Goal: Task Accomplishment & Management: Manage account settings

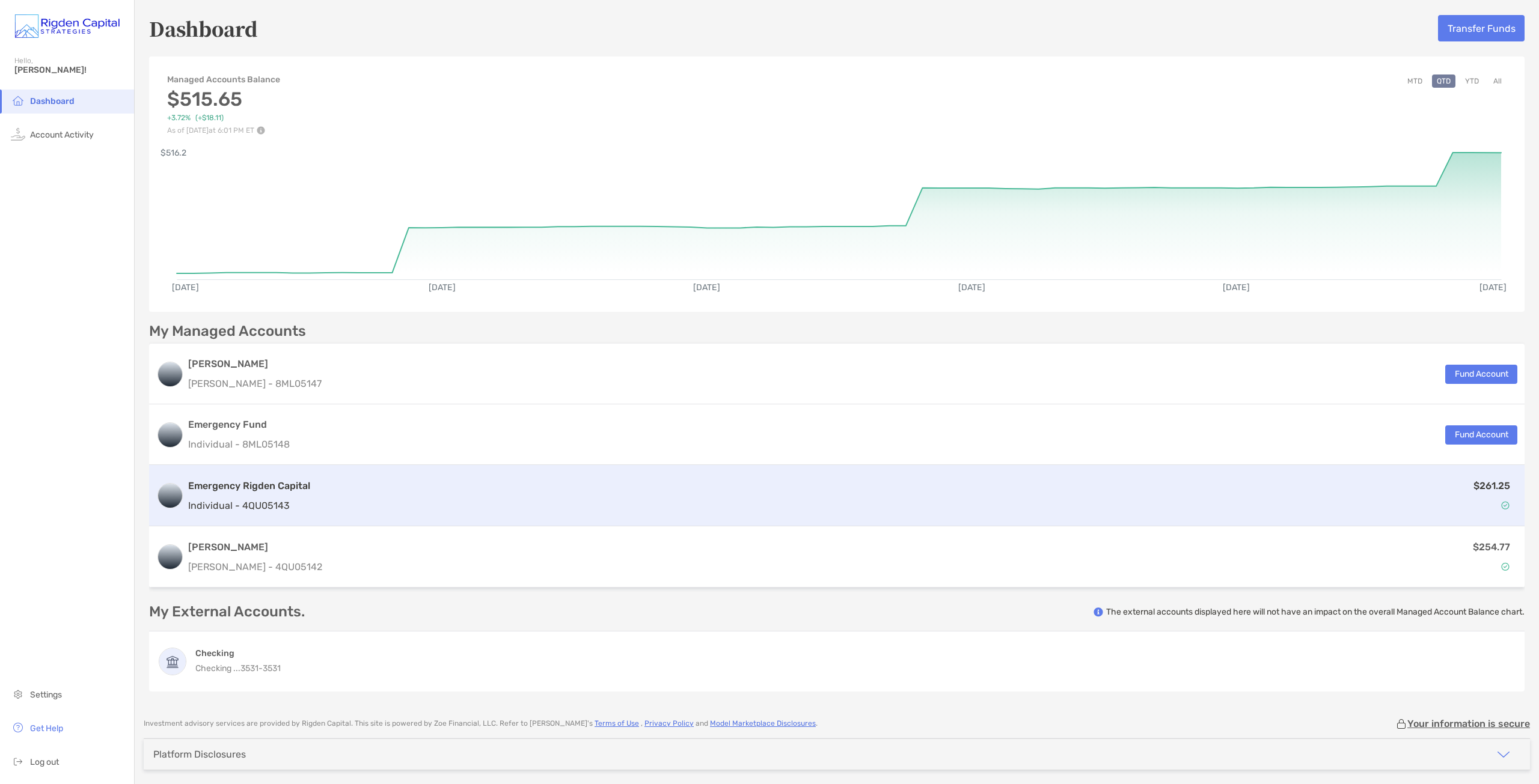
click at [551, 504] on div "$261.25" at bounding box center [916, 495] width 1202 height 35
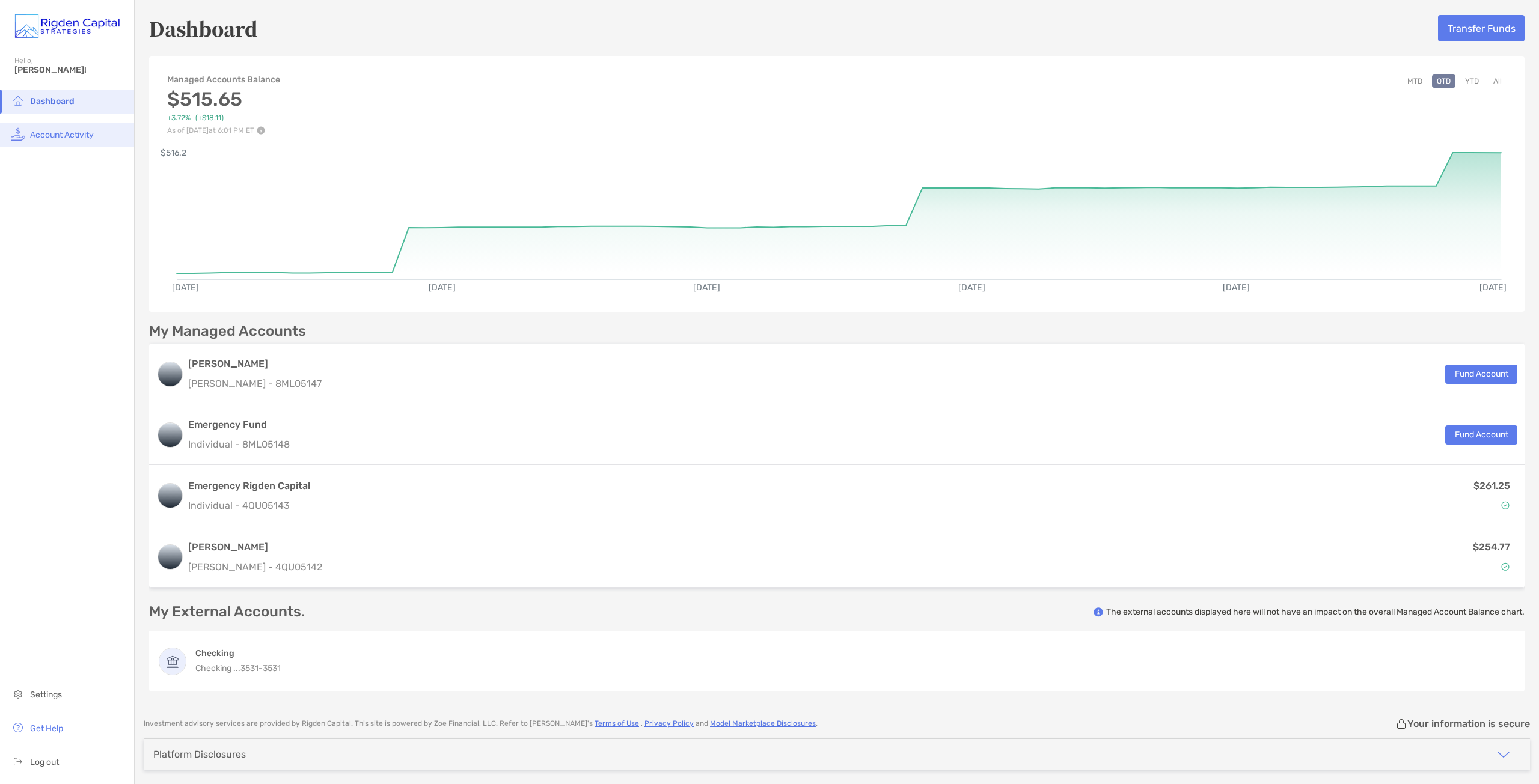
click at [60, 134] on span "Account Activity" at bounding box center [62, 135] width 64 height 10
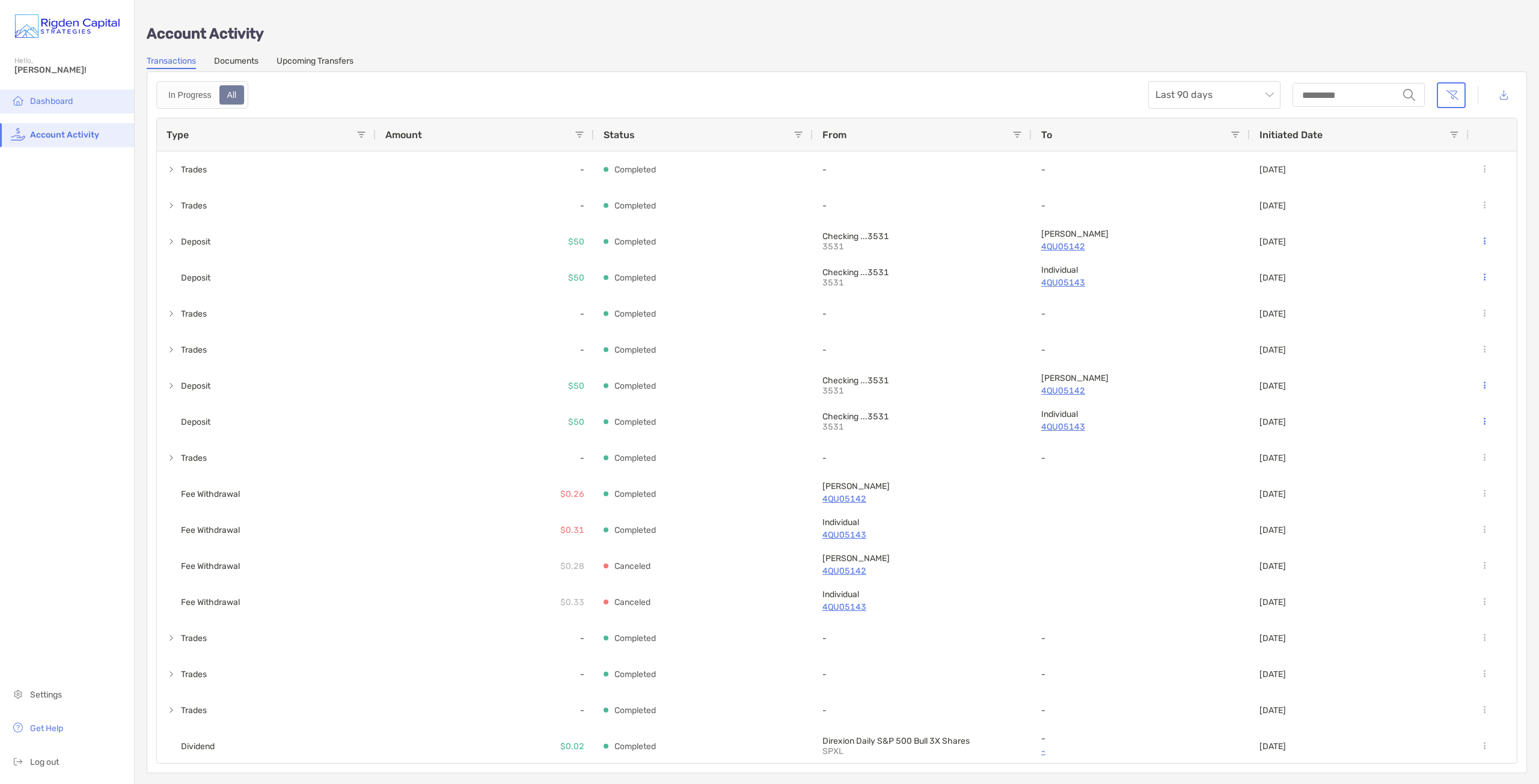
click at [70, 105] on span "Dashboard" at bounding box center [51, 101] width 43 height 10
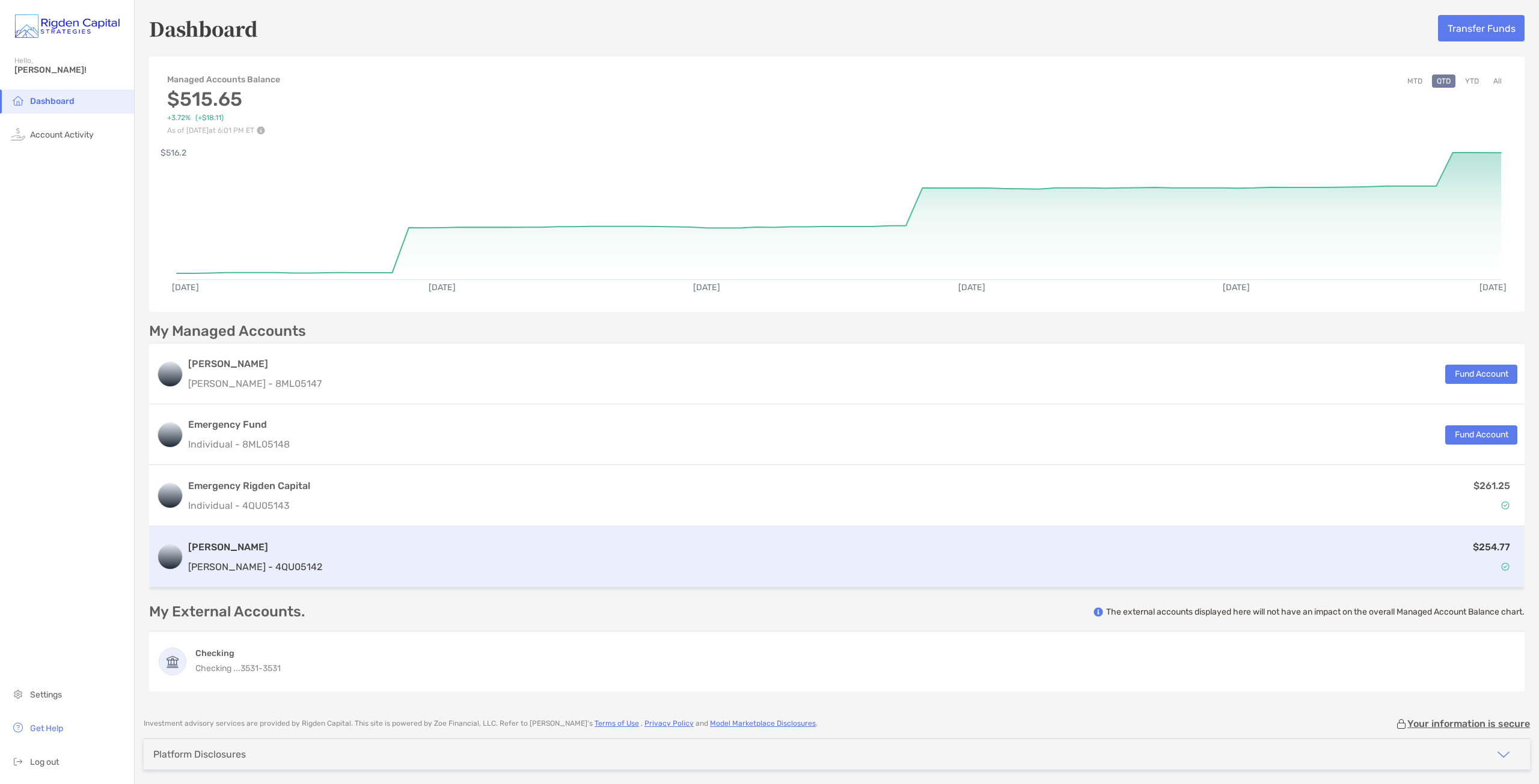
click at [347, 554] on div "$254.77" at bounding box center [922, 557] width 1190 height 35
click at [327, 568] on div "$254.77" at bounding box center [922, 557] width 1190 height 35
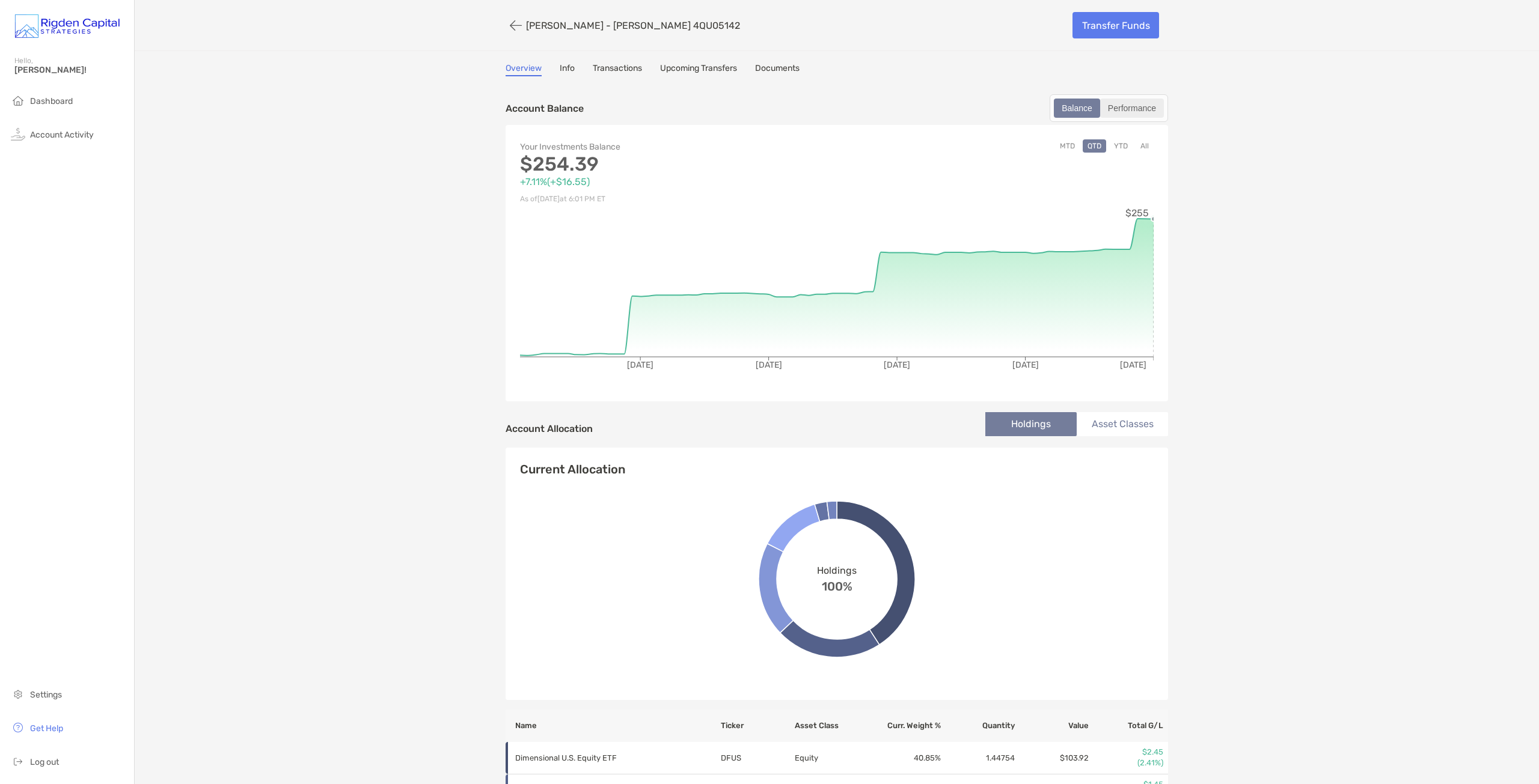
click at [1133, 108] on div "Performance" at bounding box center [1131, 108] width 61 height 17
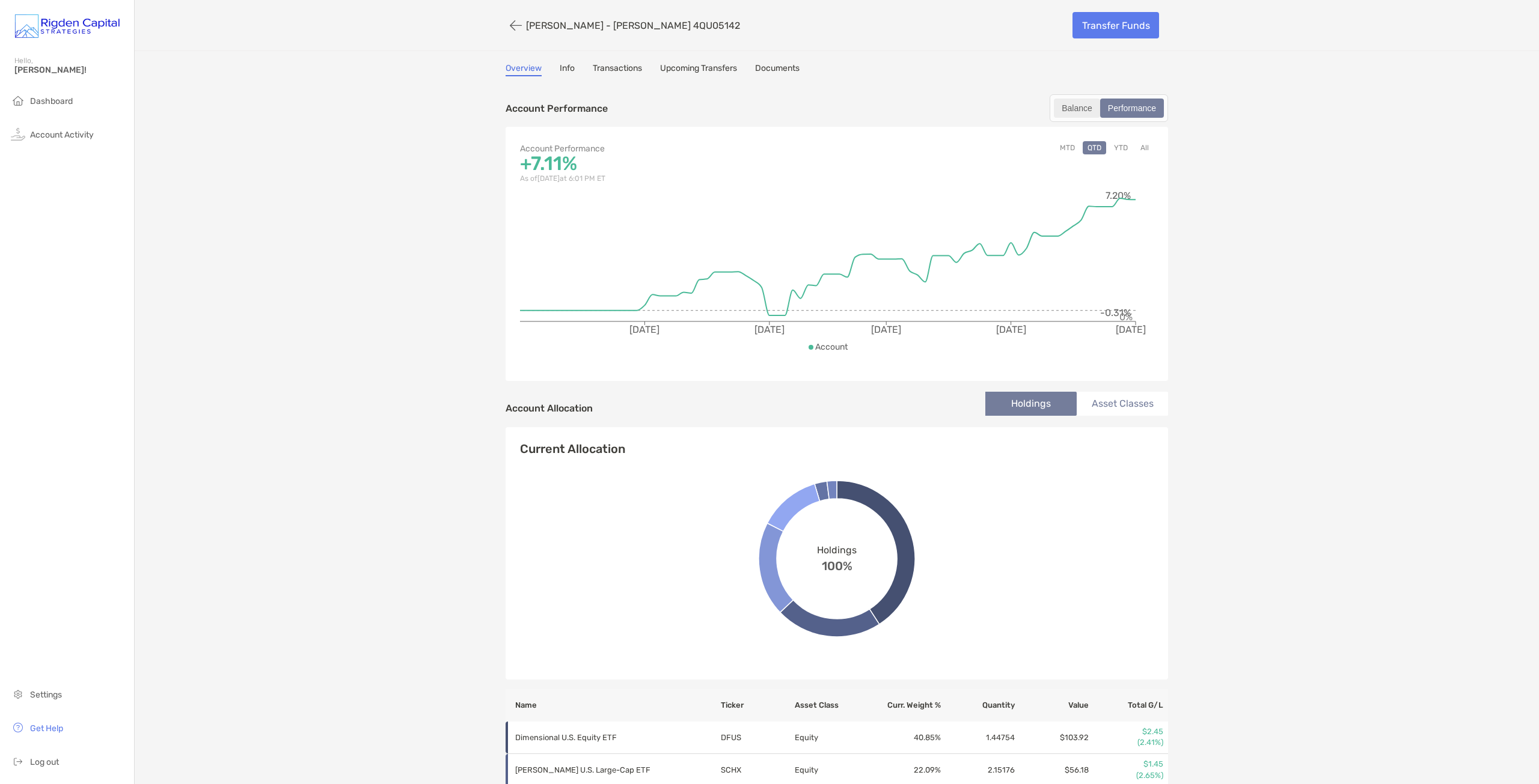
click at [1076, 110] on div "Balance" at bounding box center [1077, 108] width 44 height 17
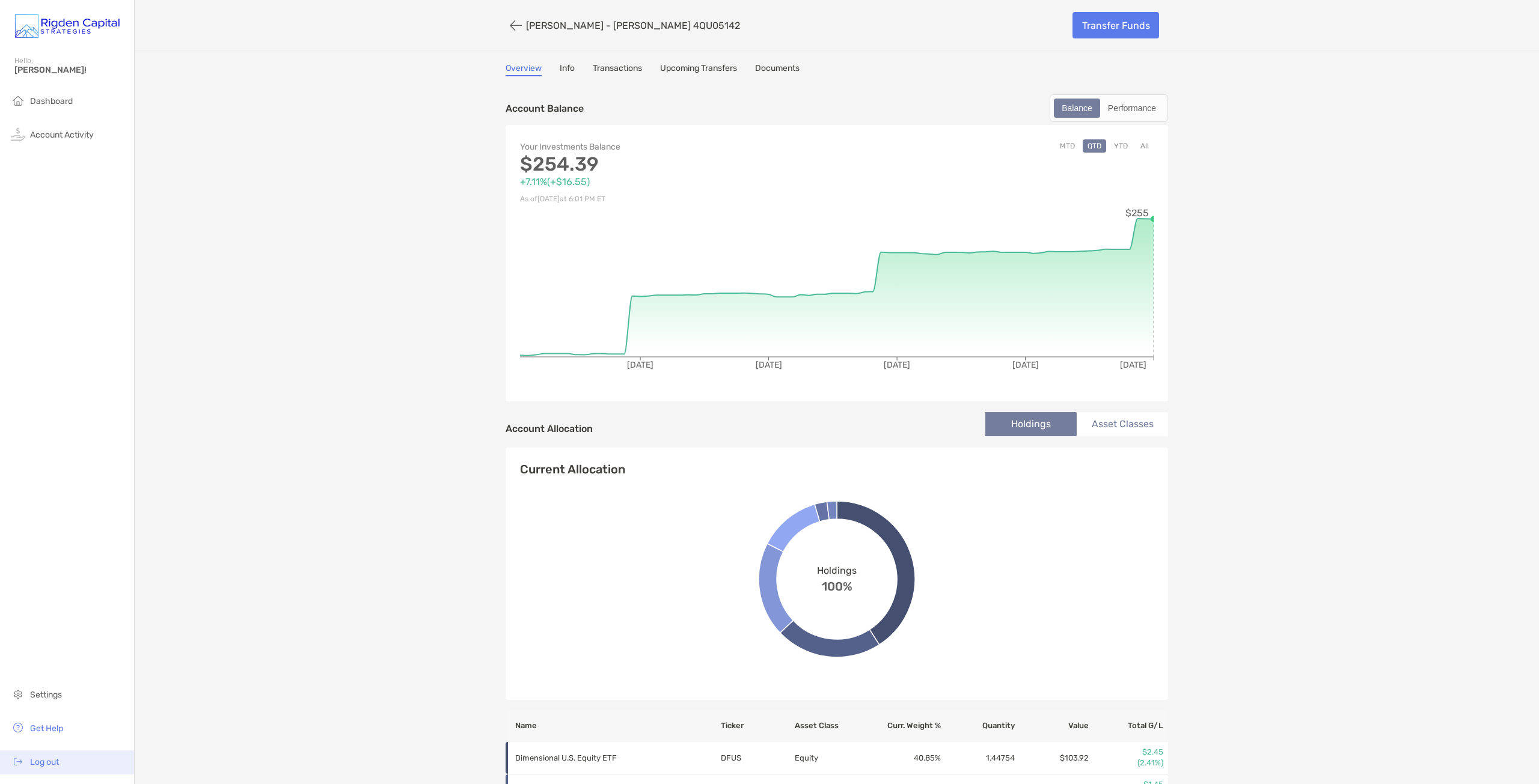
click at [52, 763] on span "Log out" at bounding box center [45, 762] width 29 height 10
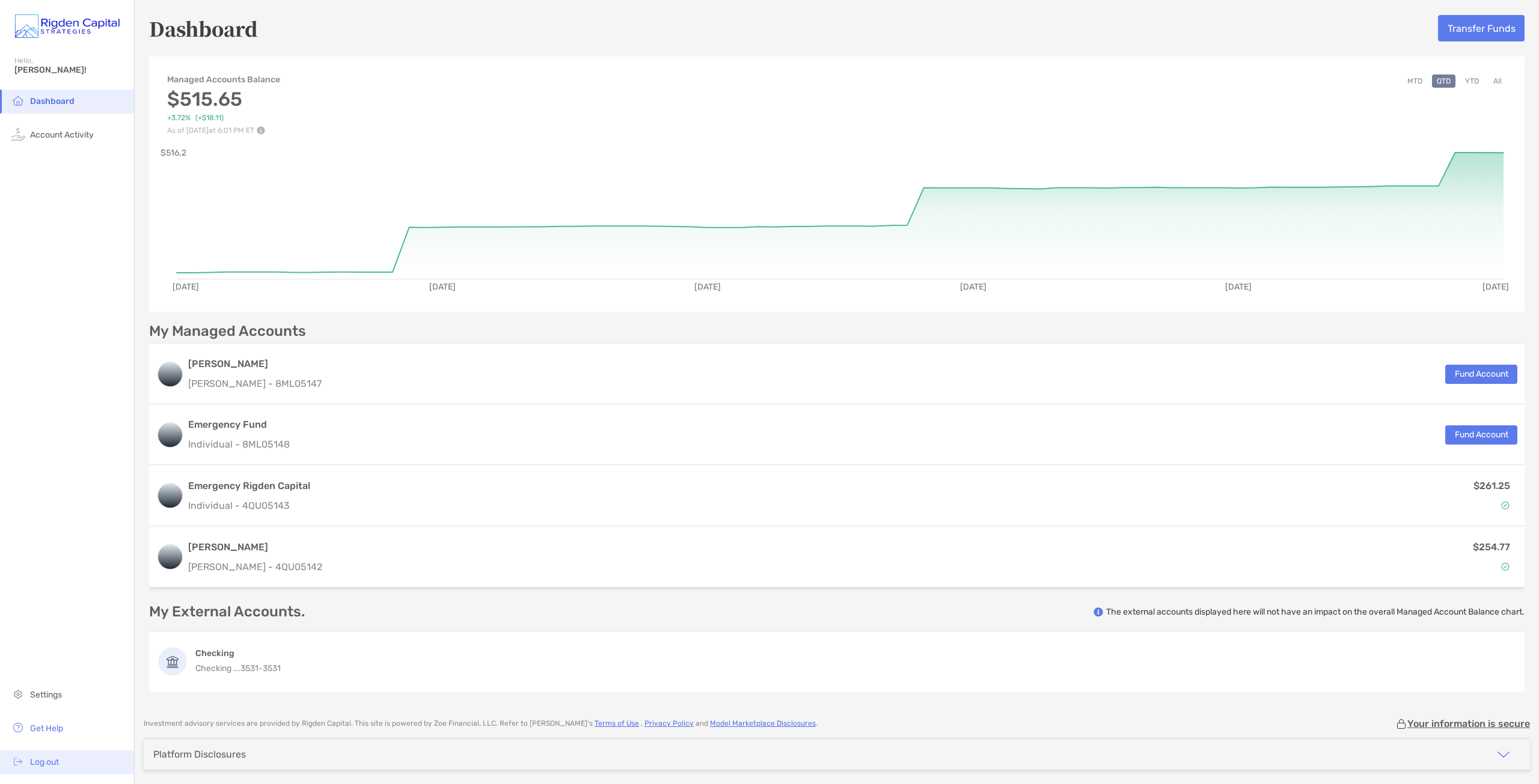
click at [64, 768] on li "Log out" at bounding box center [67, 762] width 134 height 24
